Goal: Book appointment/travel/reservation

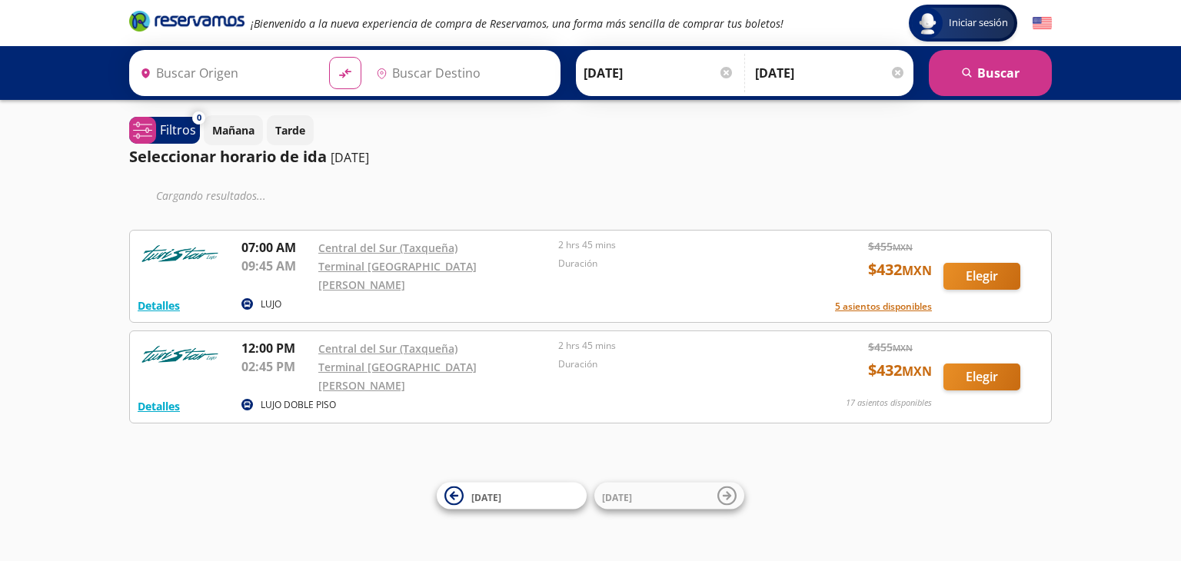
type input "Terminal [GEOGRAPHIC_DATA][PERSON_NAME], [GEOGRAPHIC_DATA]"
type input "Central del Sur (taxqueña), [GEOGRAPHIC_DATA]"
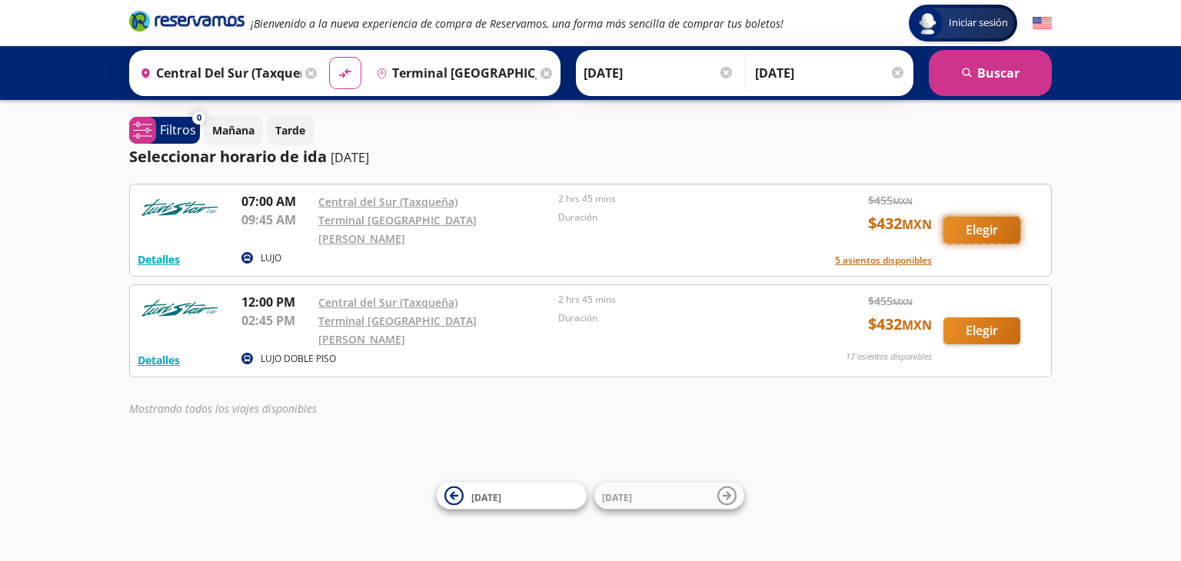
click at [969, 227] on button "Elegir" at bounding box center [981, 230] width 77 height 27
